Goal: Task Accomplishment & Management: Complete application form

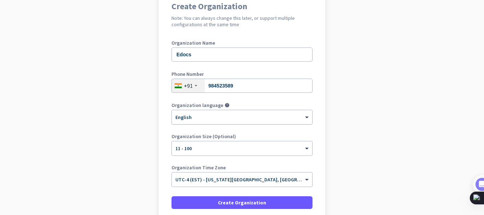
scroll to position [71, 0]
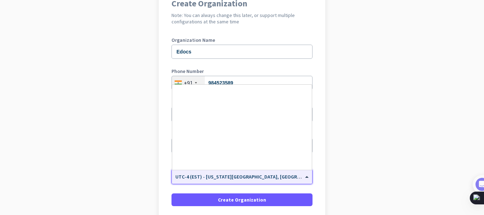
click at [277, 176] on input "text" at bounding box center [234, 174] width 119 height 5
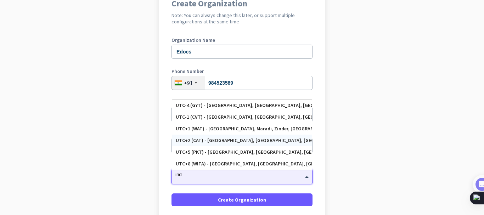
scroll to position [0, 0]
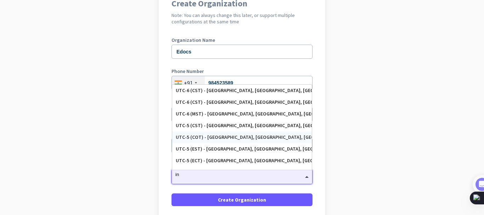
type input "i"
type input "k"
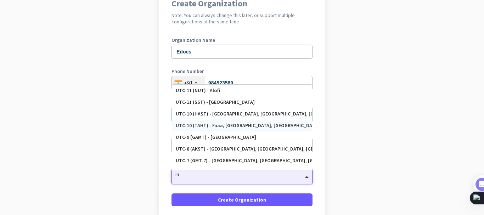
type input "i"
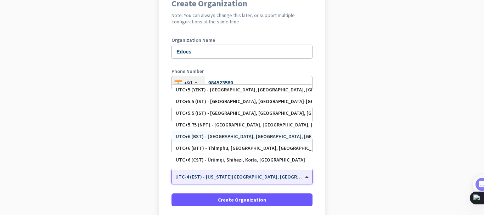
scroll to position [2807, 0]
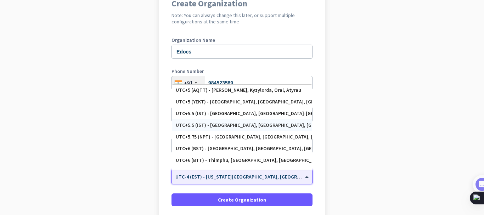
click at [223, 127] on div "UTC+5.5 (IST) - [GEOGRAPHIC_DATA], [GEOGRAPHIC_DATA], [GEOGRAPHIC_DATA], [GEOGR…" at bounding box center [242, 125] width 133 height 6
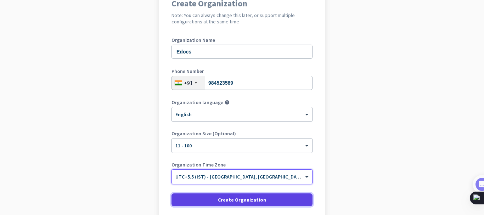
click at [231, 200] on span "Create Organization" at bounding box center [242, 199] width 48 height 7
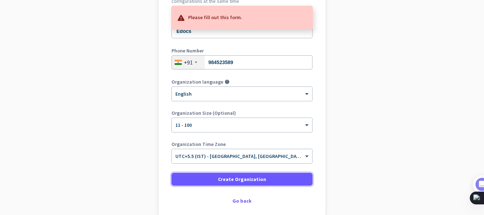
scroll to position [128, 0]
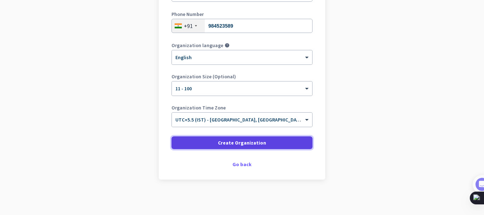
click at [250, 144] on span "Create Organization" at bounding box center [242, 142] width 48 height 7
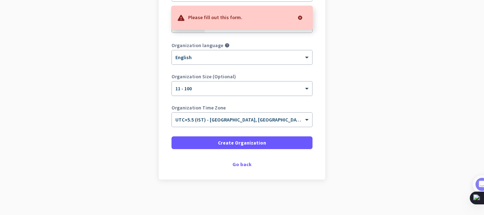
click at [224, 16] on p "Please fill out this form." at bounding box center [215, 16] width 54 height 7
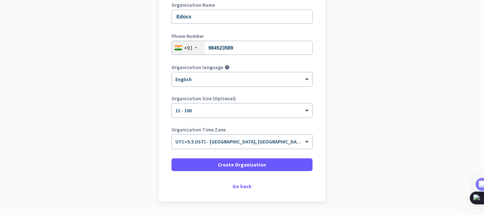
scroll to position [106, 0]
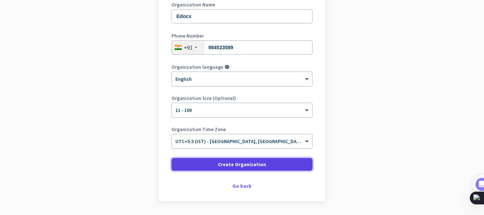
click at [250, 167] on span "Create Organization" at bounding box center [242, 164] width 48 height 7
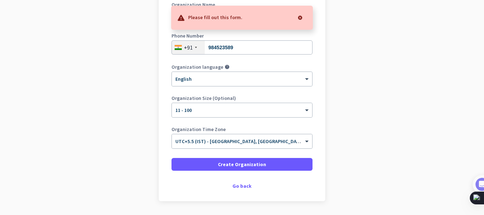
click at [225, 11] on div "Please fill out this form." at bounding box center [242, 18] width 142 height 24
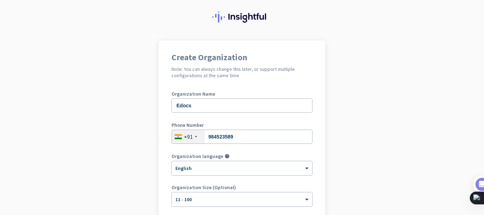
scroll to position [0, 0]
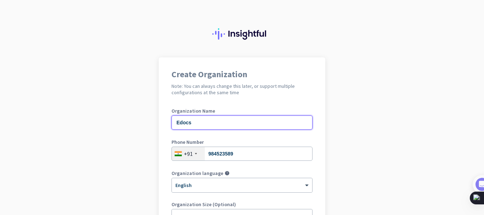
click at [218, 129] on input "Edocs" at bounding box center [242, 123] width 141 height 14
click at [243, 153] on input "984523589" at bounding box center [242, 154] width 141 height 14
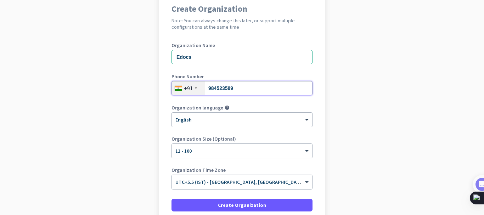
scroll to position [71, 0]
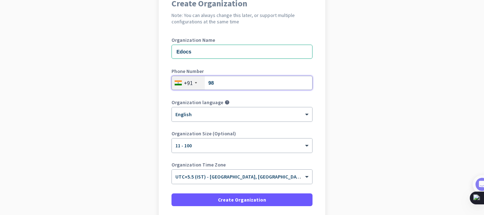
type input "9"
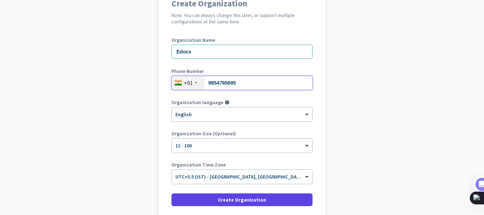
type input "9854785695"
click at [232, 200] on span "Create Organization" at bounding box center [242, 199] width 48 height 7
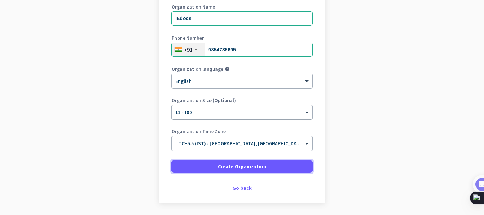
scroll to position [128, 0]
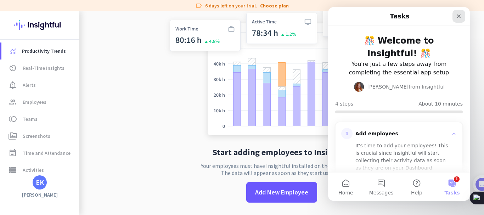
click at [462, 12] on div "Close" at bounding box center [459, 16] width 13 height 13
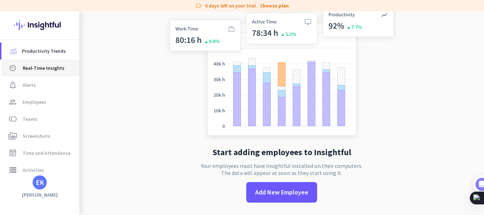
click at [48, 70] on span "Real-Time Insights" at bounding box center [44, 68] width 42 height 9
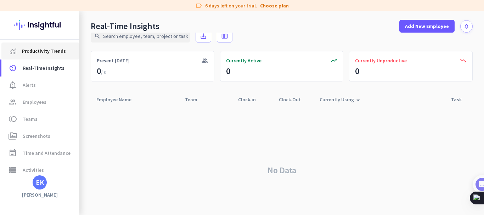
click at [55, 57] on link "Productivity Trends" at bounding box center [40, 51] width 78 height 17
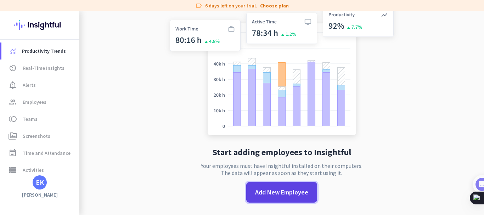
click at [272, 189] on span "Add New Employee" at bounding box center [281, 192] width 53 height 9
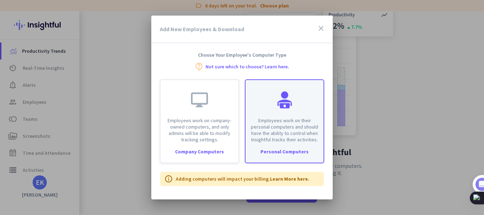
click at [307, 139] on p "Employees work on their personal computers and should have the ability to contr…" at bounding box center [284, 130] width 69 height 26
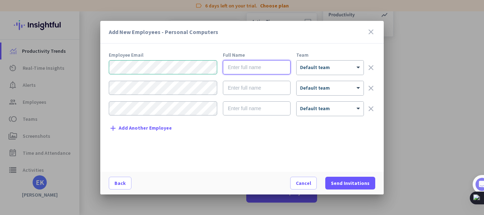
click at [254, 69] on input "text" at bounding box center [257, 67] width 68 height 14
type input "[PERSON_NAME]"
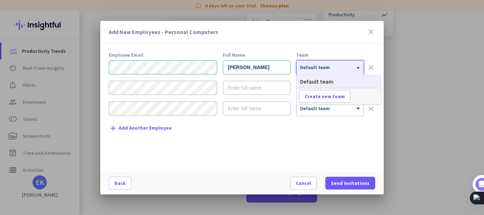
click at [347, 62] on div "× Default team" at bounding box center [330, 68] width 67 height 14
click at [339, 73] on div "× Default team" at bounding box center [330, 68] width 67 height 14
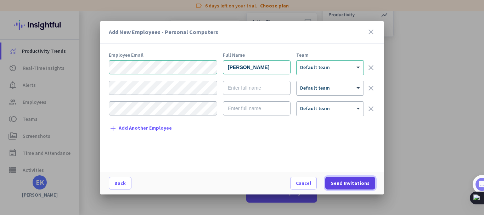
click at [344, 183] on span "Send Invitations" at bounding box center [350, 183] width 39 height 7
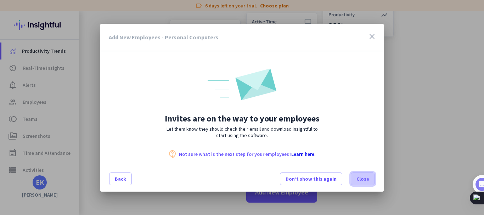
click at [358, 179] on span "Close" at bounding box center [362, 178] width 13 height 7
